Goal: Task Accomplishment & Management: Manage account settings

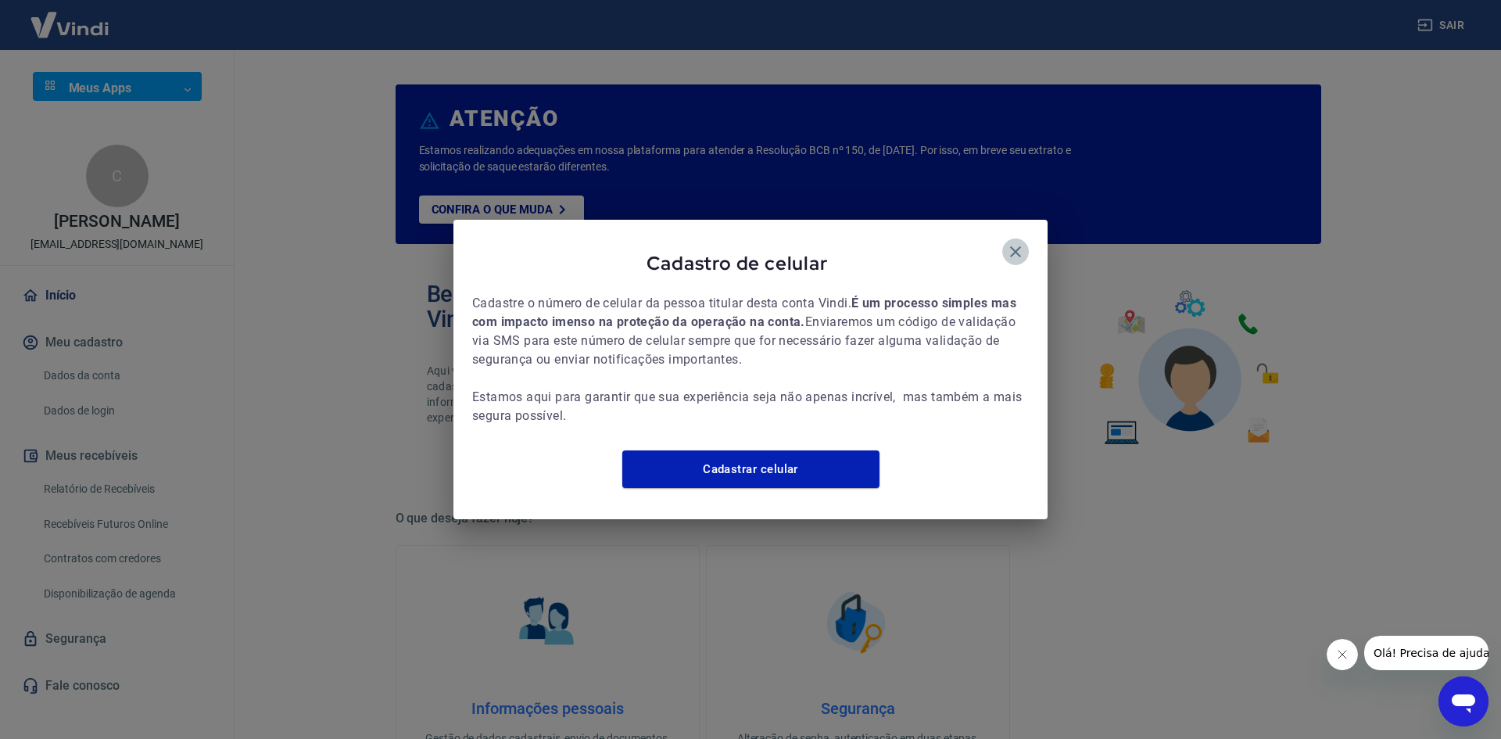
click at [1011, 249] on icon "button" at bounding box center [1015, 251] width 19 height 19
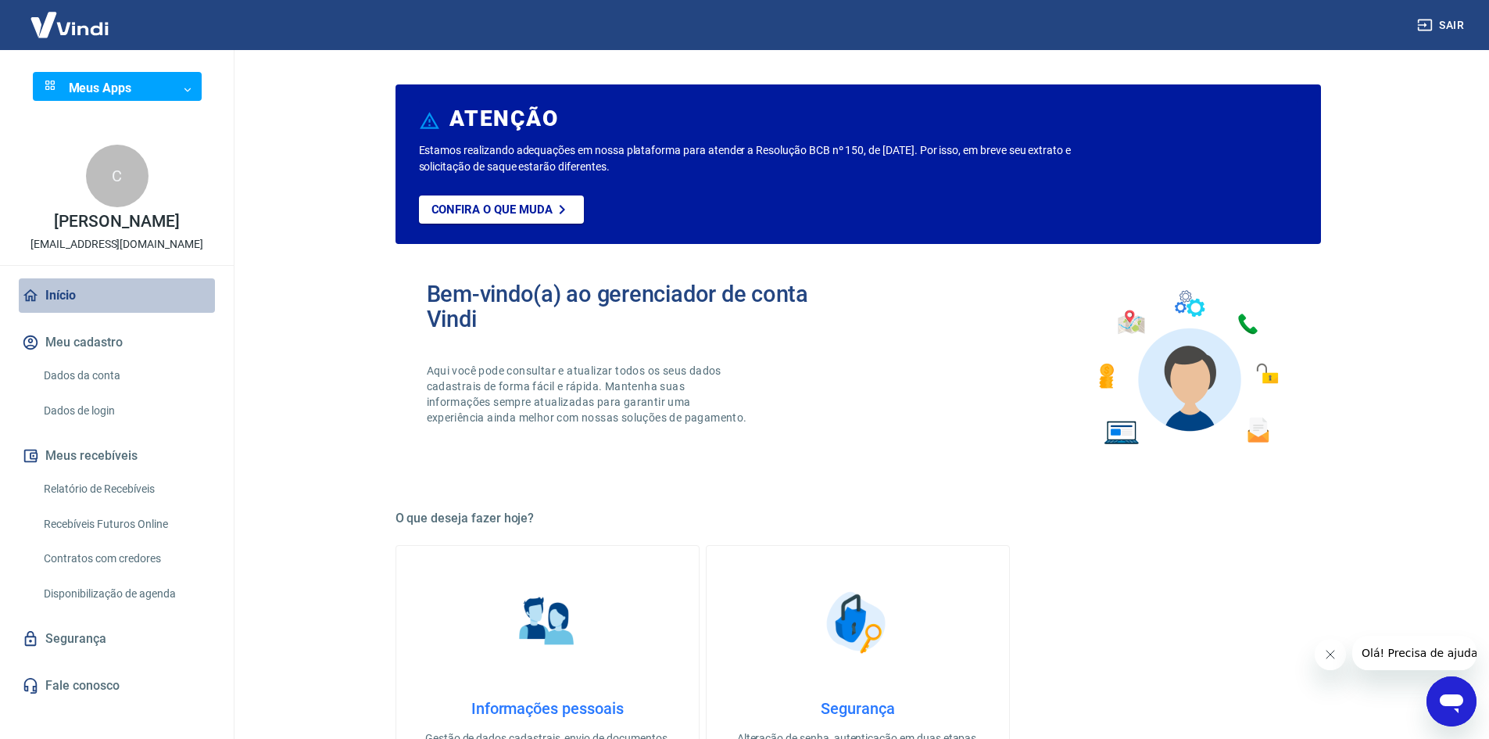
click at [49, 294] on link "Início" at bounding box center [117, 295] width 196 height 34
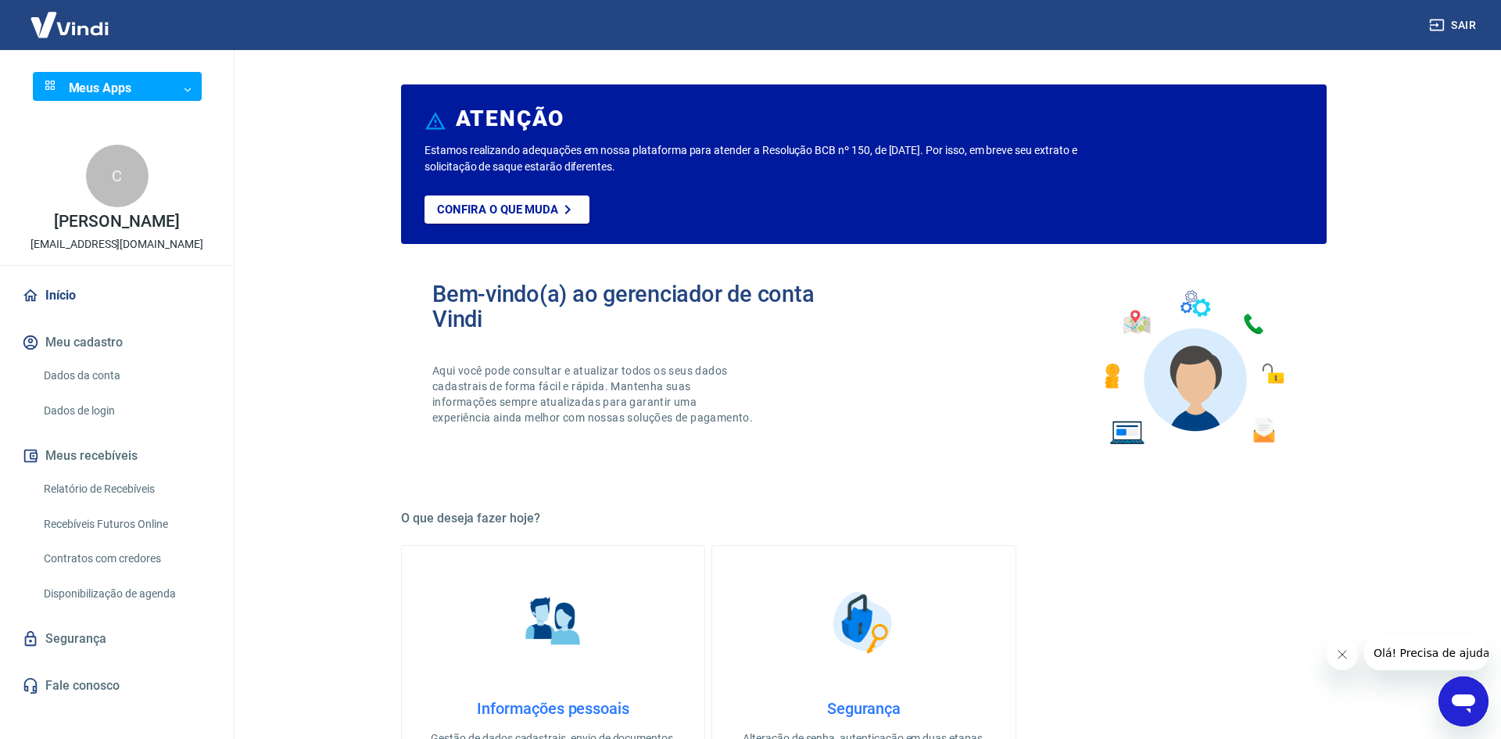
click at [195, 89] on body "Sair Meus Apps ​ ​ C Camila Santos Silva ceipcobranca.ipq@hc.fm.usp.br Início M…" at bounding box center [750, 369] width 1501 height 739
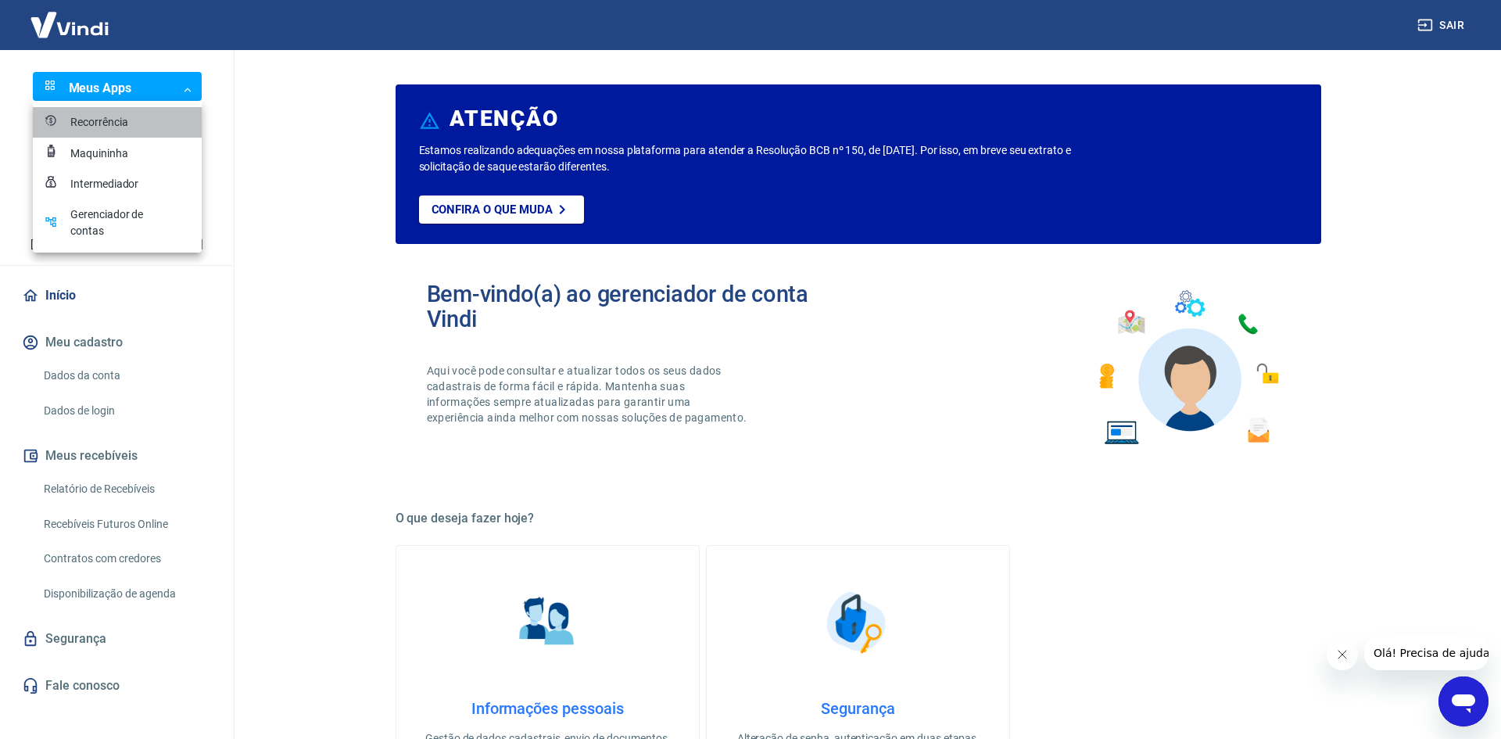
click at [112, 125] on div "Recorrência" at bounding box center [109, 122] width 78 height 16
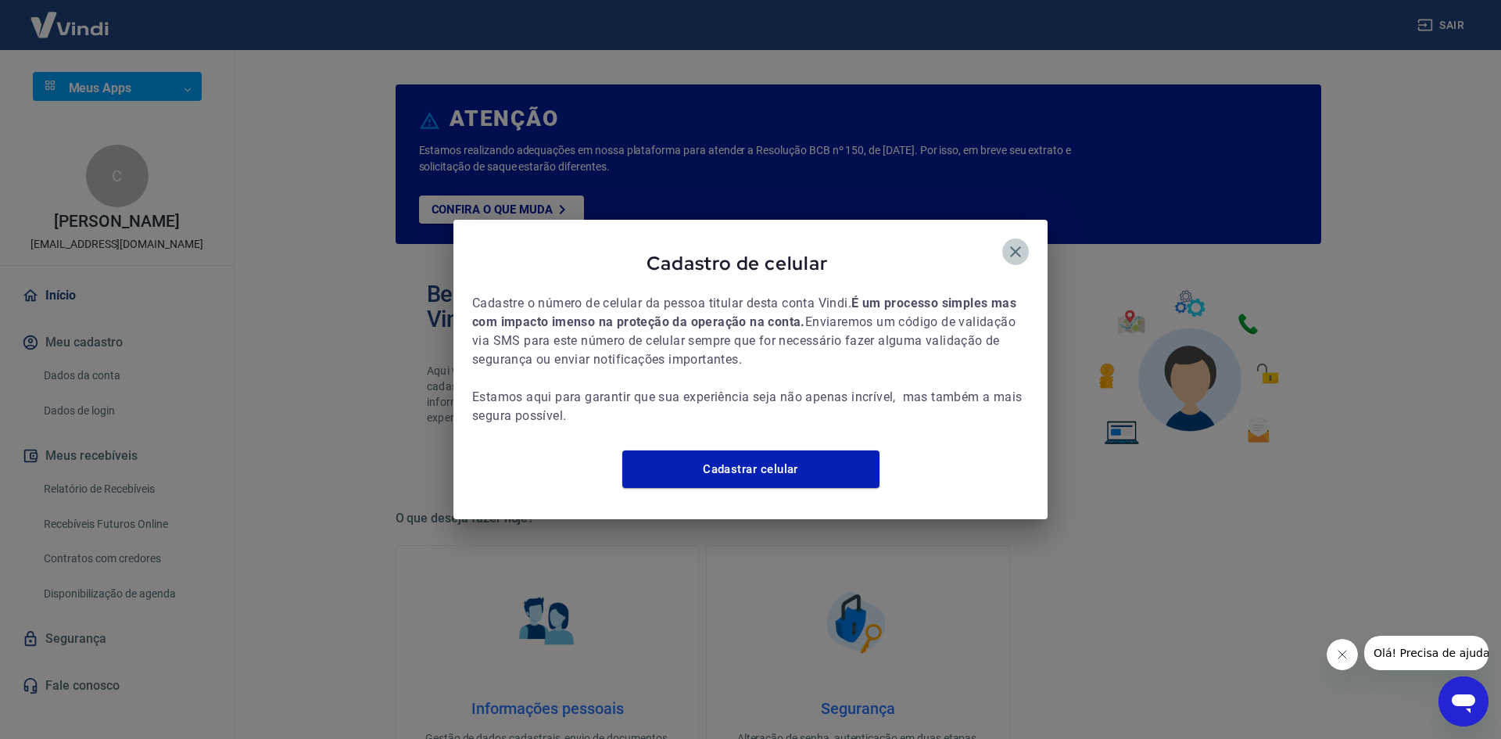
click at [1019, 249] on icon "button" at bounding box center [1015, 251] width 19 height 19
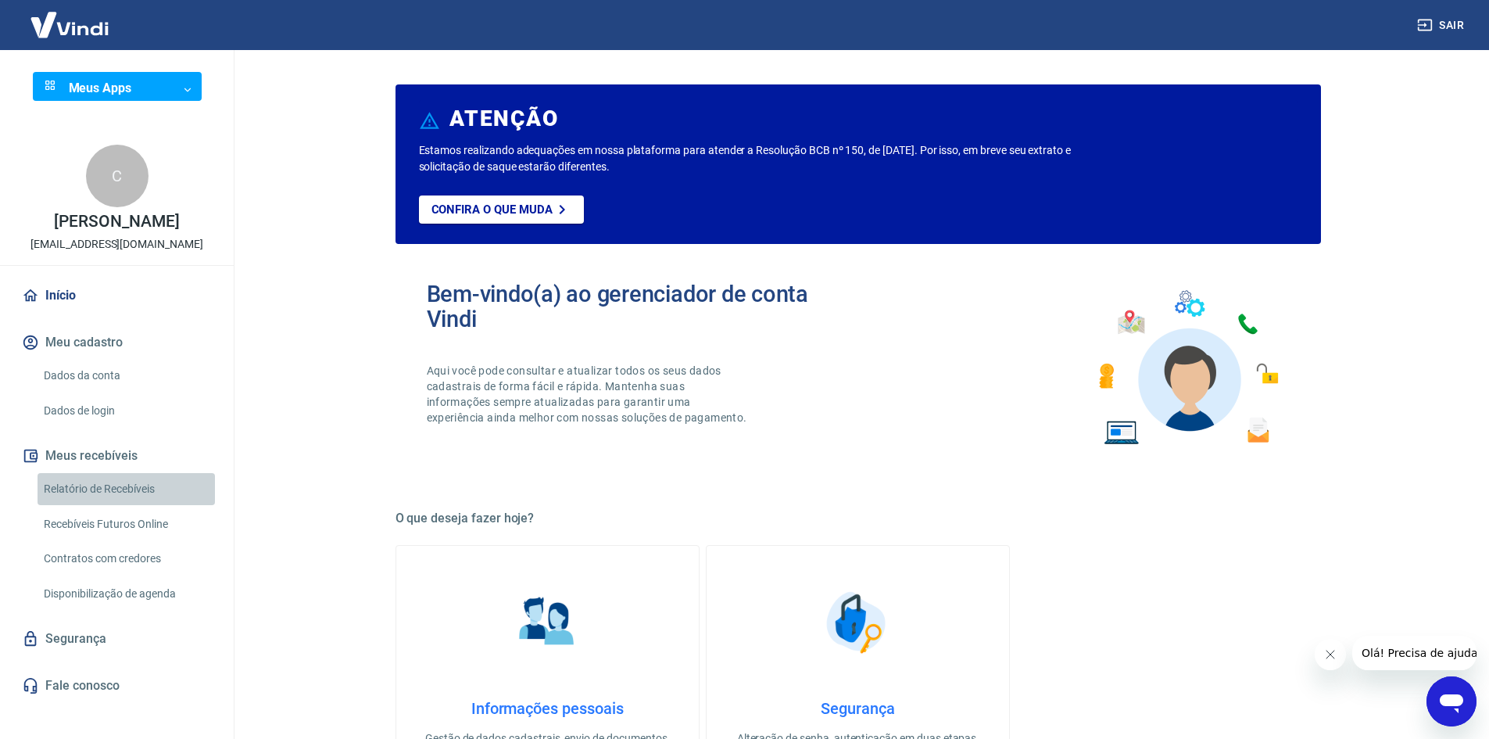
click at [102, 489] on link "Relatório de Recebíveis" at bounding box center [126, 489] width 177 height 32
